Goal: Task Accomplishment & Management: Use online tool/utility

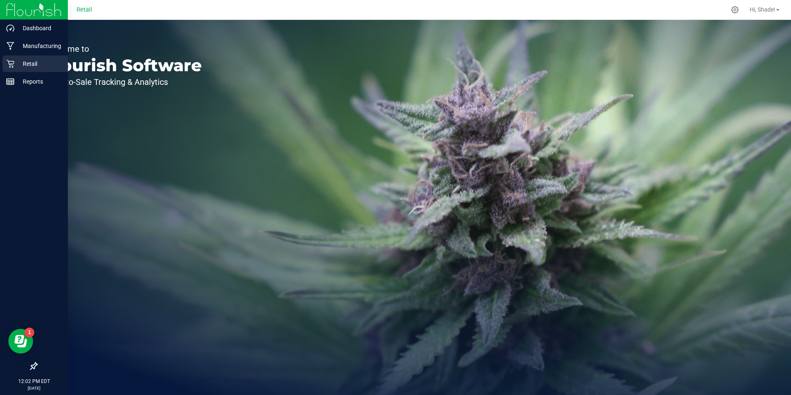
click at [9, 68] on div "Retail" at bounding box center [34, 63] width 65 height 17
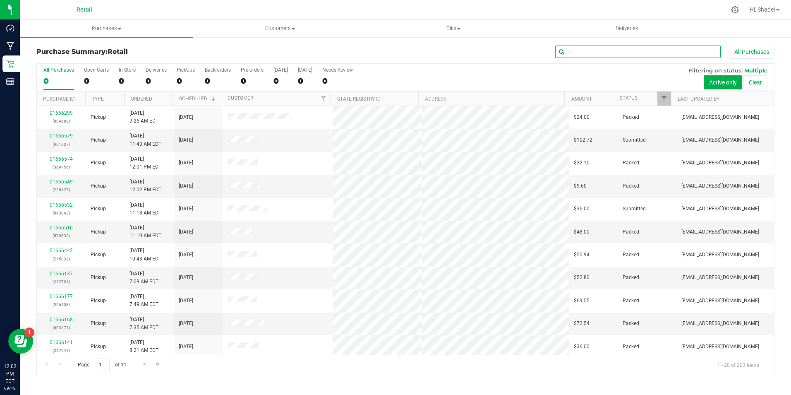
click at [576, 53] on input "text" at bounding box center [638, 52] width 166 height 12
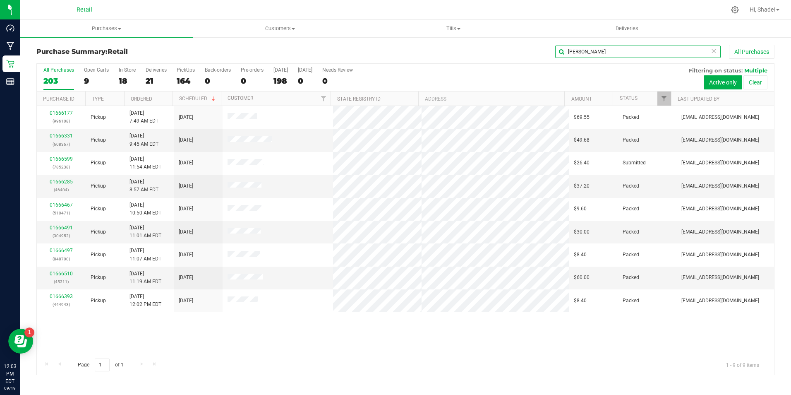
type input "michael"
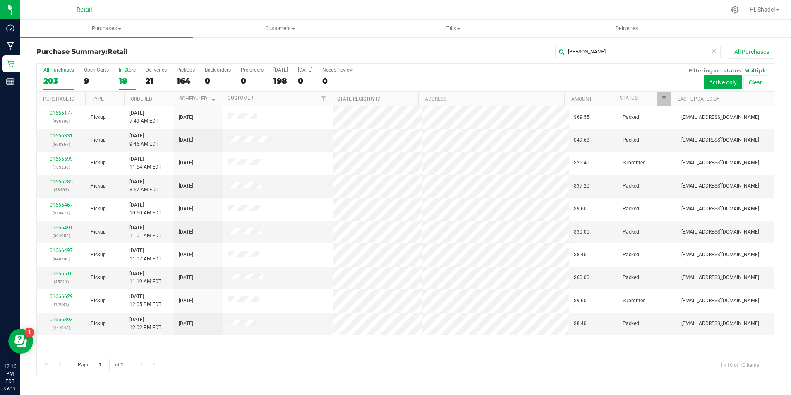
click at [120, 80] on div "18" at bounding box center [127, 81] width 17 height 10
click at [0, 0] on input "In Store 18" at bounding box center [0, 0] width 0 height 0
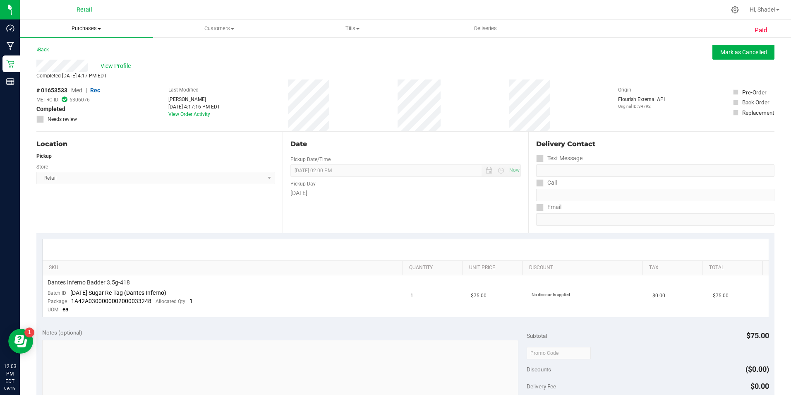
click at [81, 26] on span "Purchases" at bounding box center [86, 28] width 133 height 7
click at [77, 46] on span "Summary of purchases" at bounding box center [62, 49] width 85 height 7
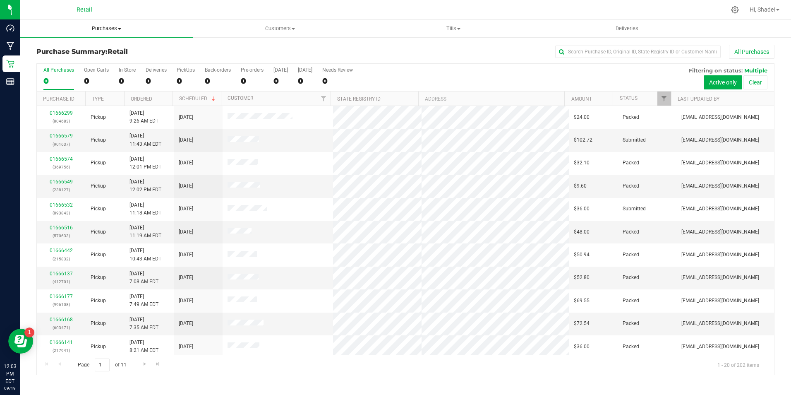
click at [103, 29] on span "Purchases" at bounding box center [106, 28] width 173 height 7
click at [82, 69] on li "All purchases" at bounding box center [106, 70] width 173 height 10
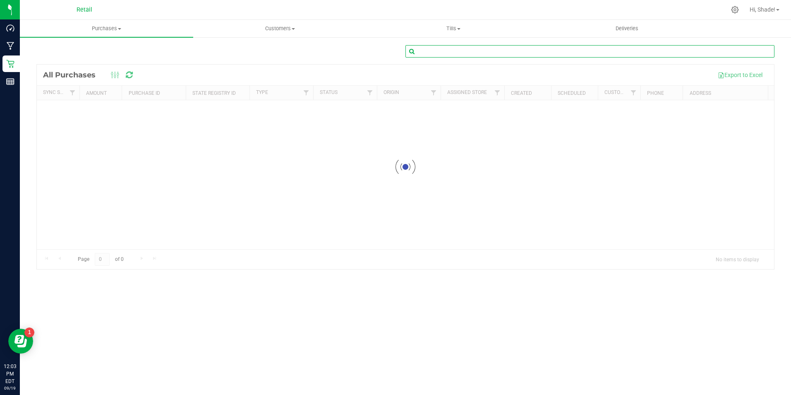
click at [566, 52] on input "text" at bounding box center [589, 51] width 369 height 12
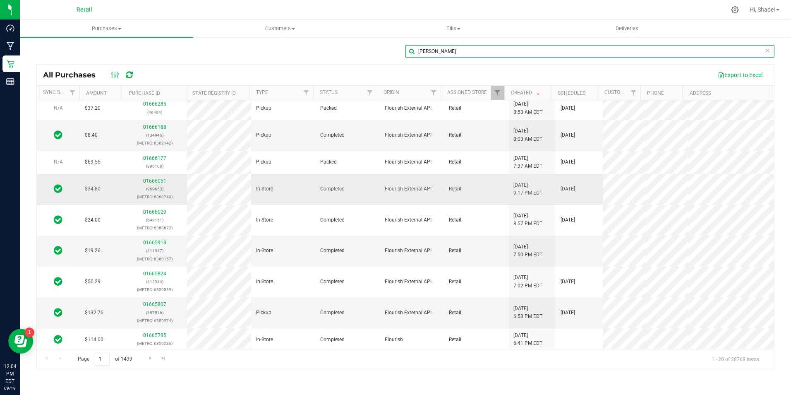
scroll to position [281, 0]
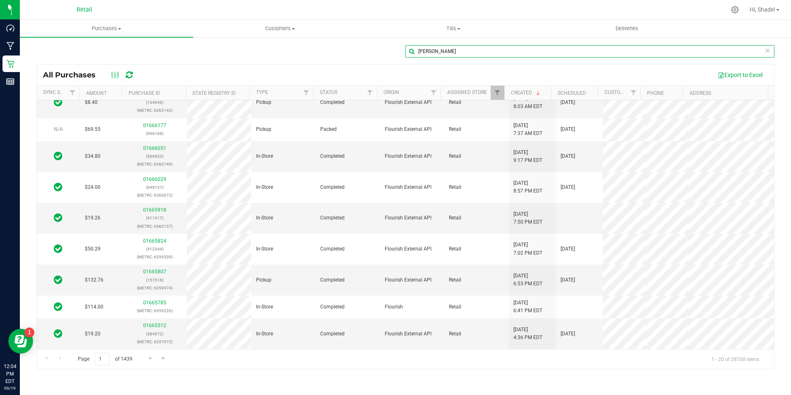
type input "michael"
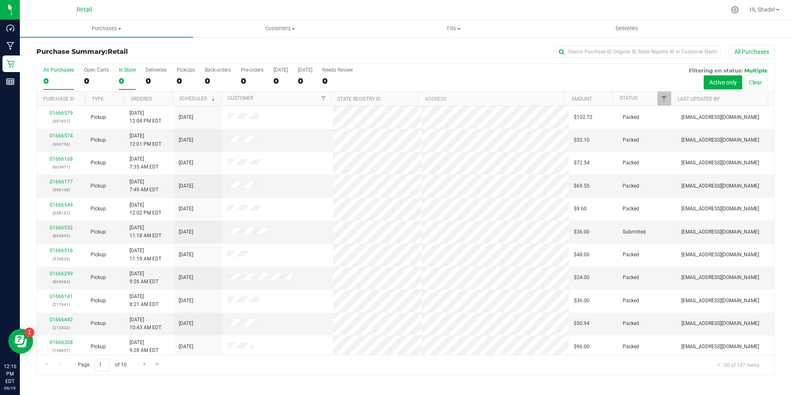
click at [131, 81] on div "0" at bounding box center [127, 81] width 17 height 10
click at [0, 0] on input "In Store 0" at bounding box center [0, 0] width 0 height 0
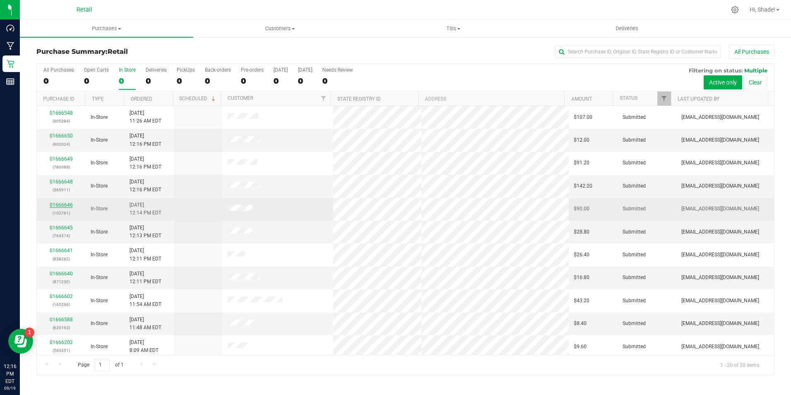
click at [65, 205] on link "01666646" at bounding box center [61, 205] width 23 height 6
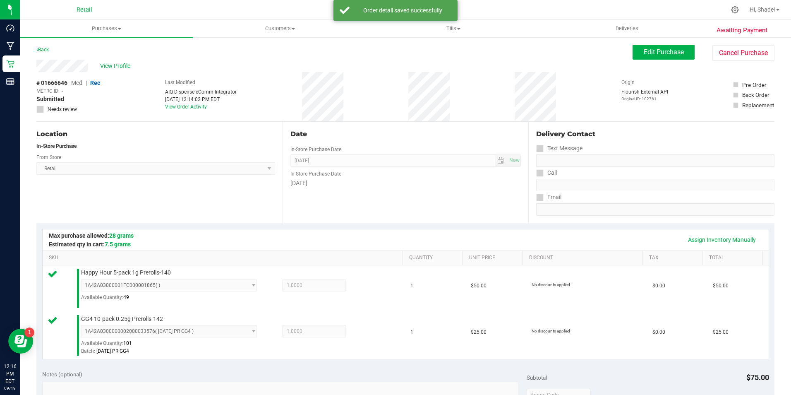
scroll to position [248, 0]
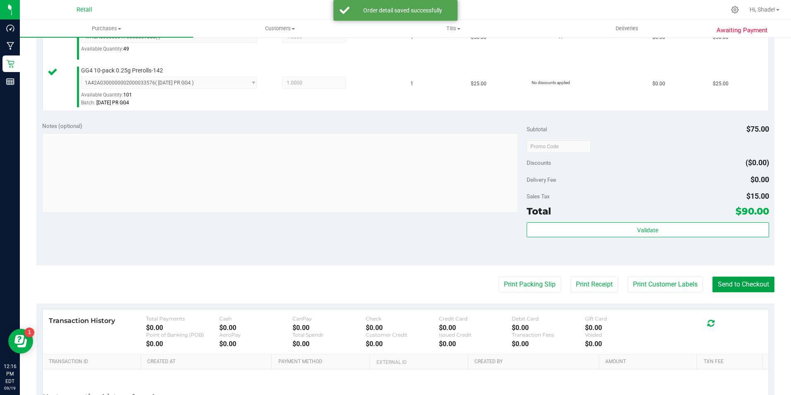
click at [717, 283] on button "Send to Checkout" at bounding box center [744, 284] width 62 height 16
